Goal: Task Accomplishment & Management: Manage account settings

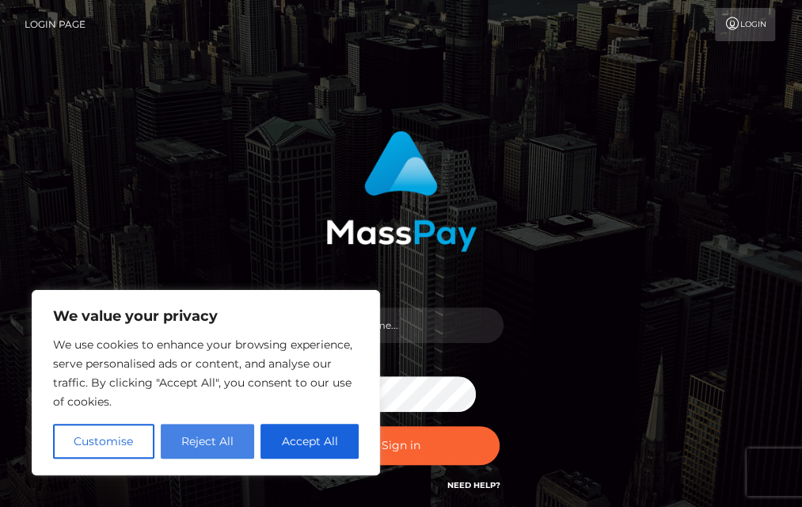
click at [192, 440] on button "Reject All" at bounding box center [208, 441] width 94 height 35
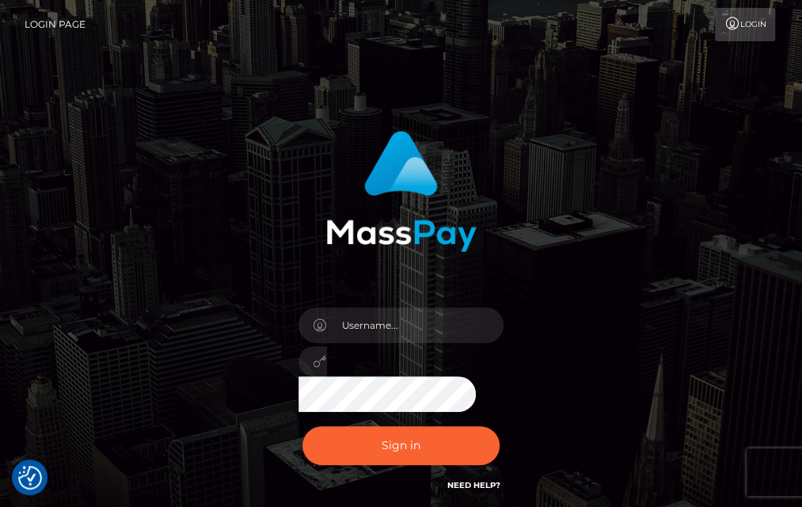
click at [410, 299] on div at bounding box center [402, 355] width 230 height 121
click at [409, 313] on input "text" at bounding box center [415, 325] width 177 height 36
type input "cipleacorina071@gmail.com"
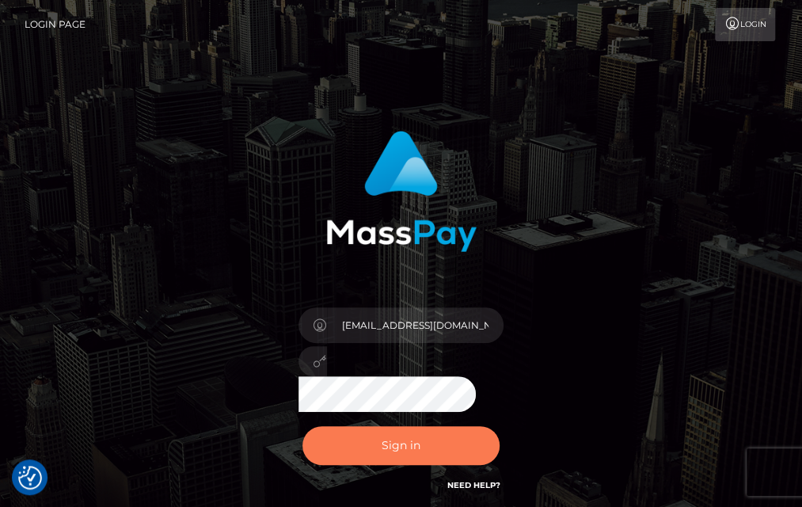
click at [407, 443] on button "Sign in" at bounding box center [402, 445] width 198 height 39
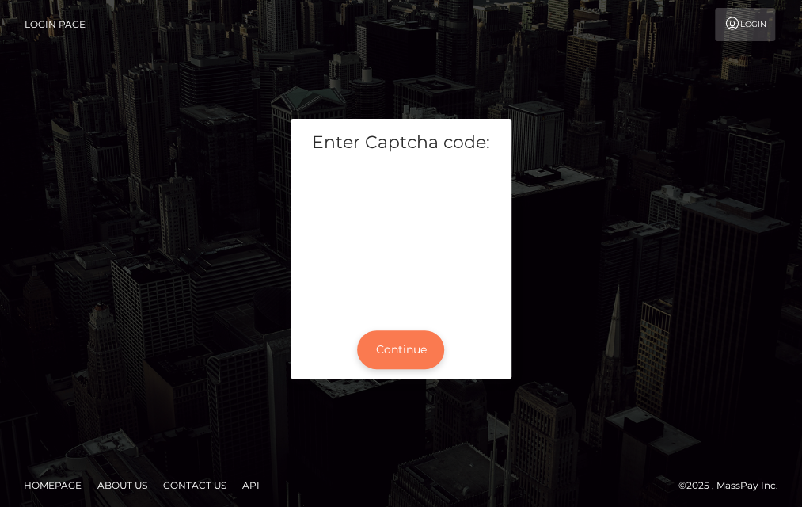
click at [392, 351] on button "Continue" at bounding box center [400, 349] width 87 height 39
